Goal: Feedback & Contribution: Contribute content

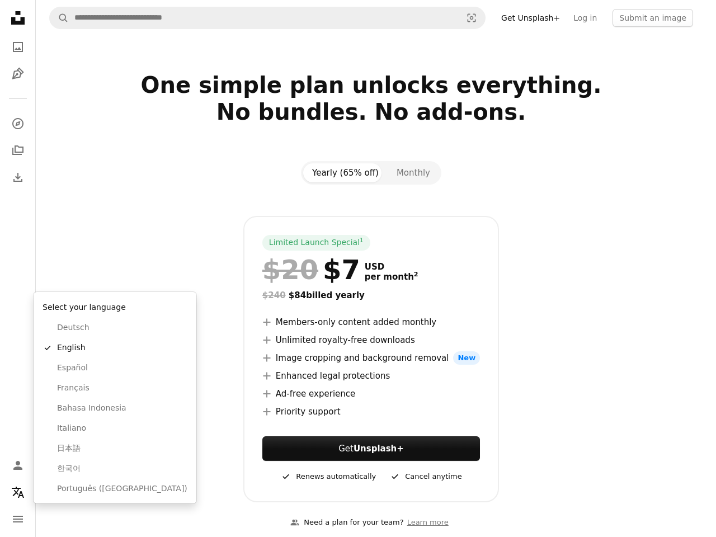
click at [18, 492] on icon "Localization icon" at bounding box center [17, 491] width 13 height 13
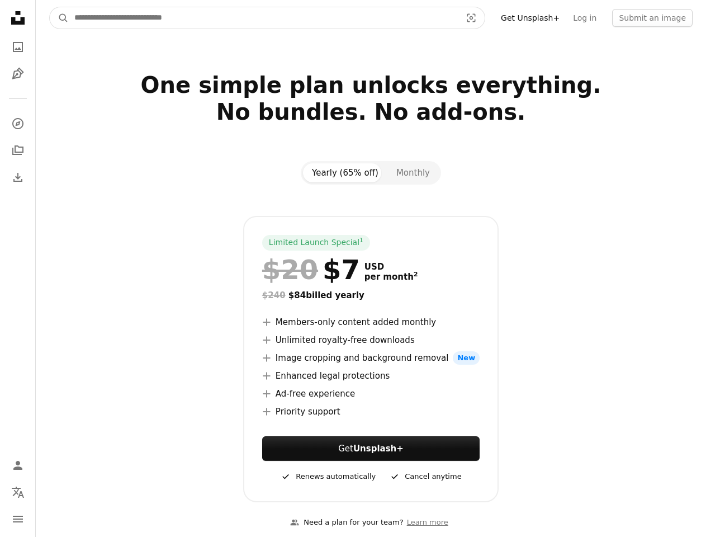
click at [485, 18] on icon "Visual search" at bounding box center [471, 17] width 27 height 11
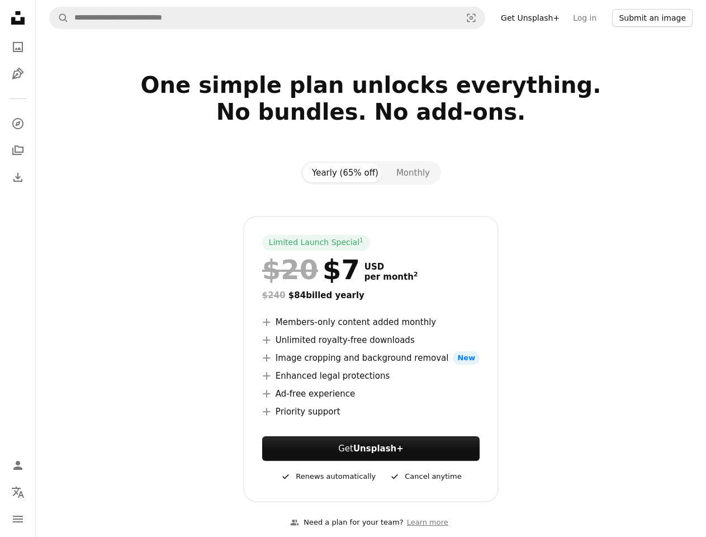
click at [656, 18] on button "Submit an image" at bounding box center [652, 18] width 81 height 18
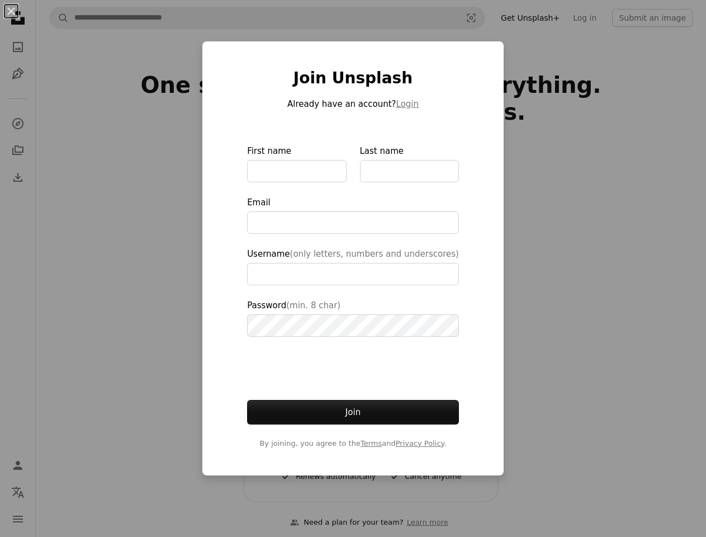
click at [346, 173] on input "First name" at bounding box center [296, 171] width 99 height 22
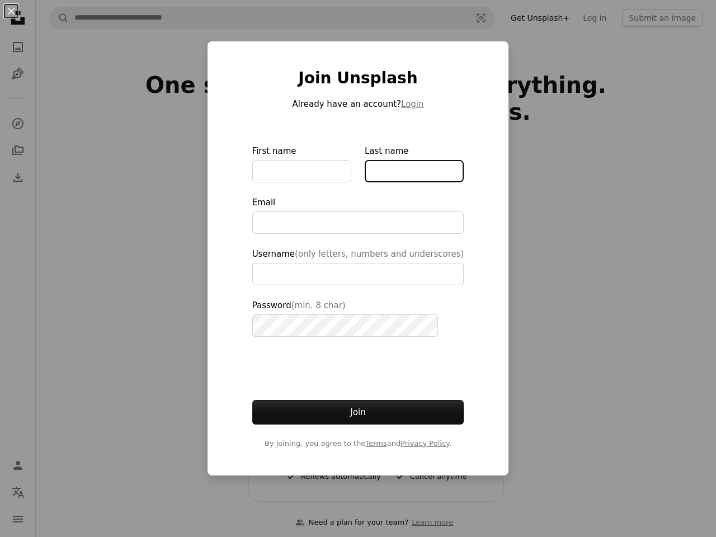
click at [410, 173] on input "Last name" at bounding box center [414, 171] width 99 height 22
click at [371, 449] on span "By joining, you agree to the Terms and Privacy Policy ." at bounding box center [358, 443] width 212 height 11
